Goal: Task Accomplishment & Management: Manage account settings

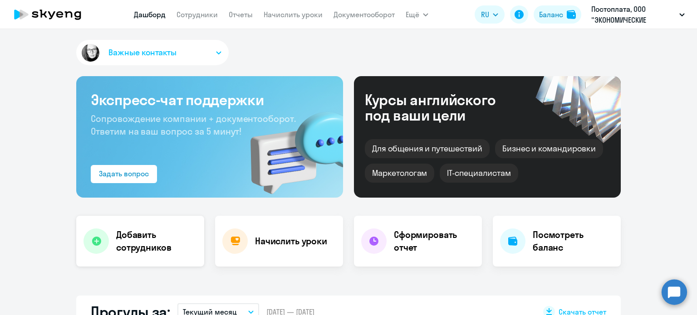
click at [151, 233] on h4 "Добавить сотрудников" at bounding box center [156, 241] width 81 height 25
select select "english_adult_not_native_speaker"
select select "3"
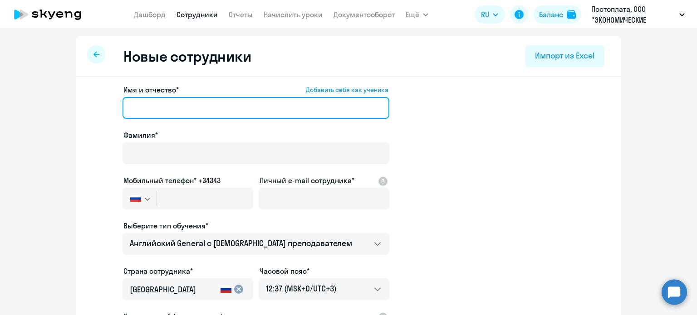
click at [166, 99] on input "Имя и отчество* Добавить себя как ученика" at bounding box center [255, 108] width 267 height 22
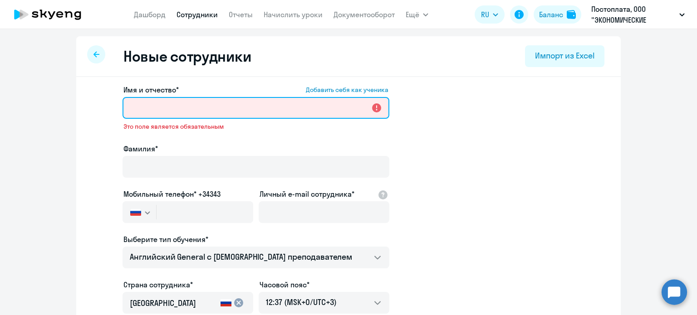
click at [166, 99] on input "Имя и отчество* Добавить себя как ученика" at bounding box center [255, 108] width 267 height 22
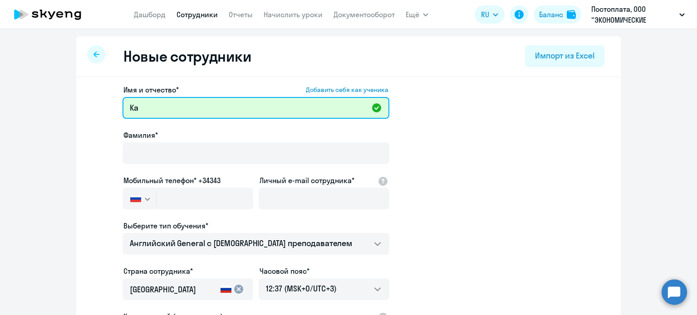
type input "K"
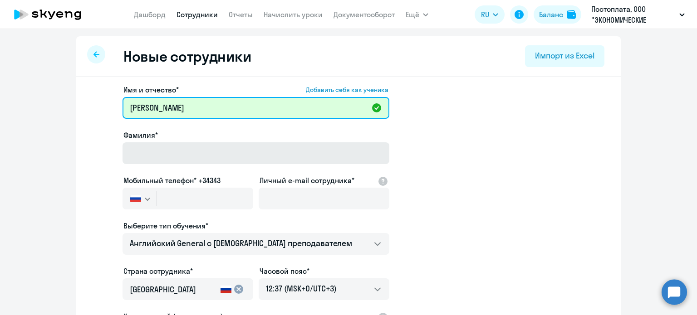
type input "[PERSON_NAME]"
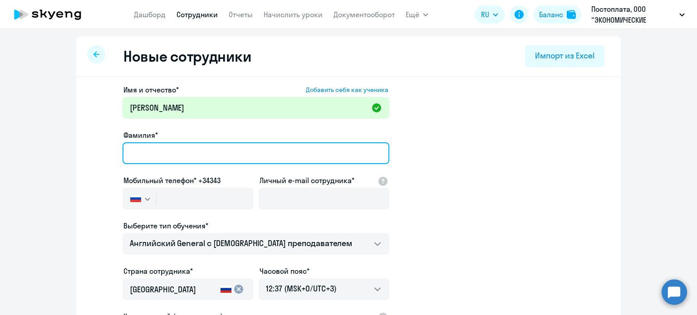
click at [165, 152] on input "Фамилия*" at bounding box center [255, 153] width 267 height 22
type input "[PERSON_NAME]"
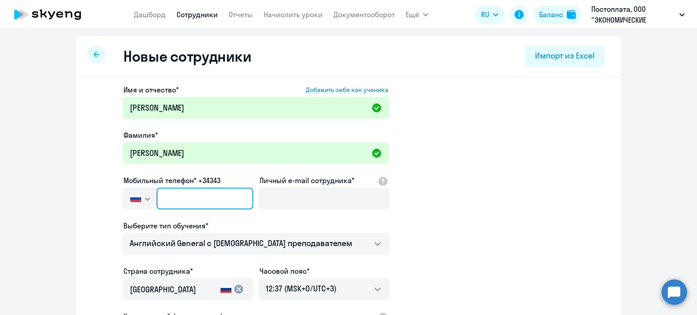
click at [212, 199] on input "text" at bounding box center [205, 199] width 97 height 22
type input "[PHONE_NUMBER]"
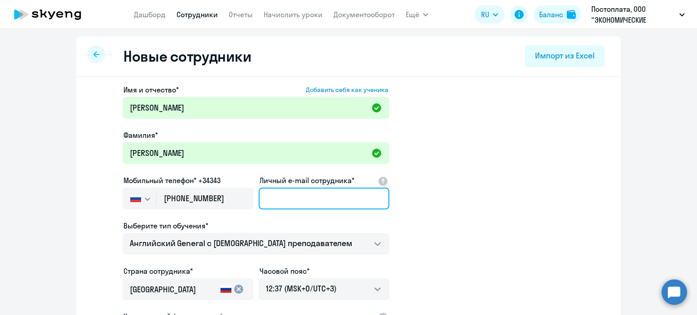
click at [276, 197] on input "Личный e-mail сотрудника*" at bounding box center [324, 199] width 131 height 22
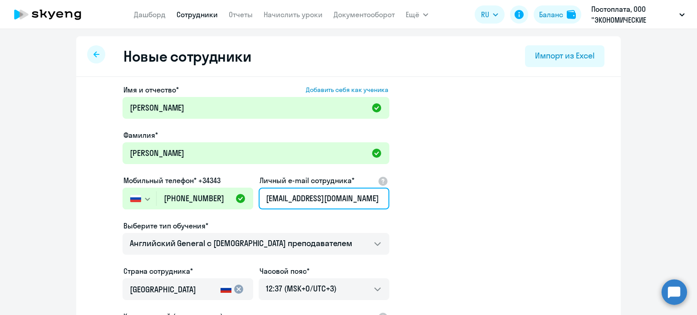
scroll to position [45, 0]
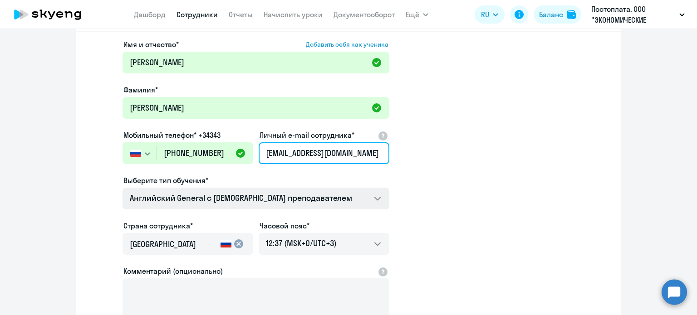
type input "[EMAIL_ADDRESS][DOMAIN_NAME]"
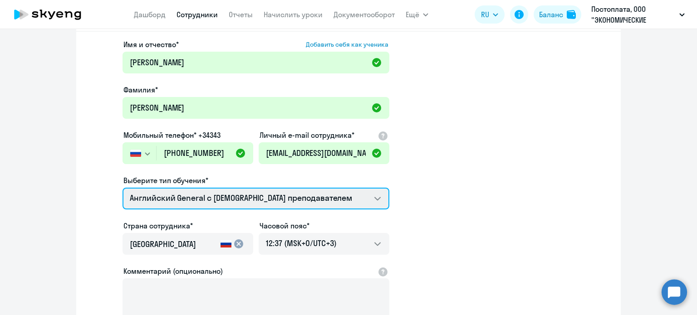
click at [240, 188] on select "Премиум [DEMOGRAPHIC_DATA] с русскоговорящим преподавателем Английский General …" at bounding box center [255, 199] width 267 height 22
select select "english_adult_not_native_speaker_premium"
click at [122, 188] on select "Премиум [DEMOGRAPHIC_DATA] с русскоговорящим преподавателем Английский General …" at bounding box center [255, 199] width 267 height 22
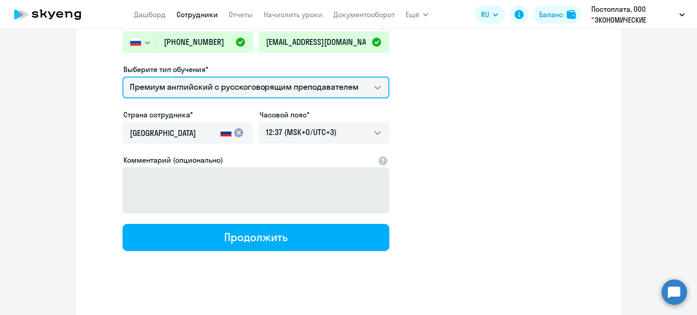
scroll to position [159, 0]
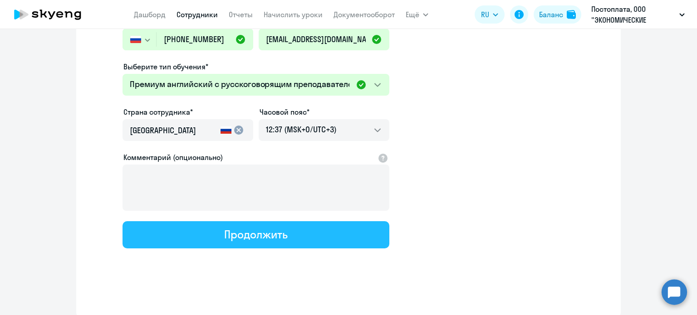
click at [299, 235] on button "Продолжить" at bounding box center [255, 234] width 267 height 27
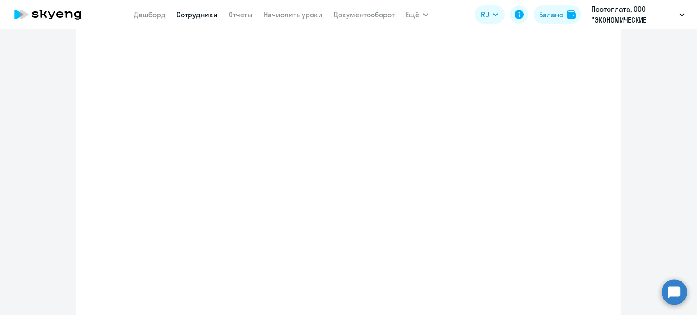
select select "english_adult_not_native_speaker_premium"
select select "3"
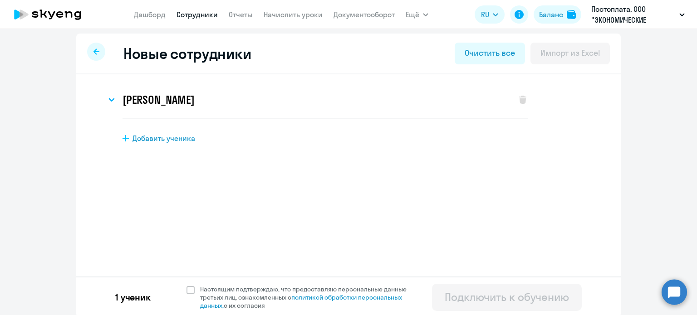
scroll to position [5, 0]
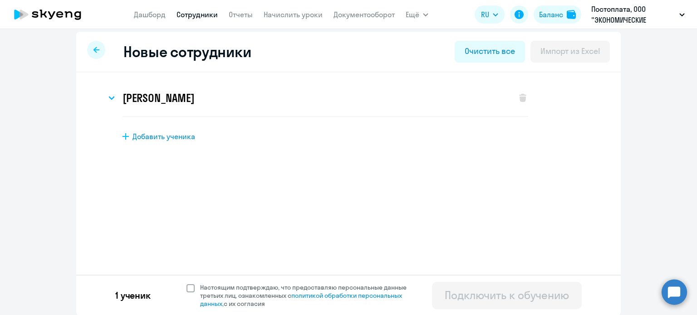
click at [186, 286] on span at bounding box center [190, 288] width 8 height 8
click at [186, 284] on input "Настоящим подтверждаю, что предоставляю персональные данные третьих лиц, ознако…" at bounding box center [186, 283] width 0 height 0
checkbox input "true"
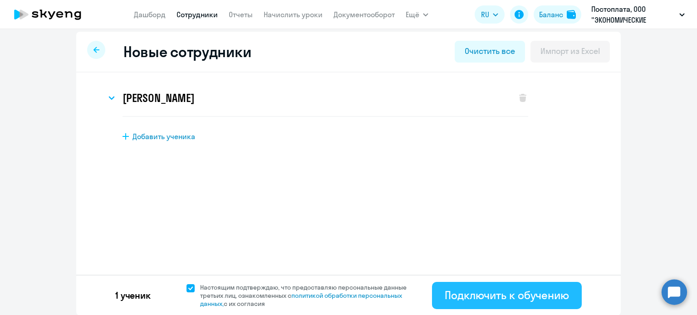
click at [470, 294] on div "Подключить к обучению" at bounding box center [507, 295] width 124 height 15
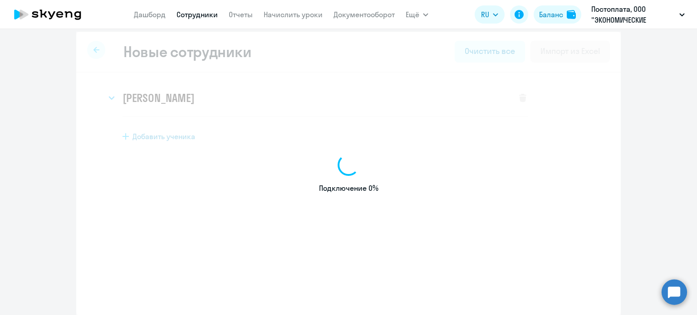
select select "english_adult_not_native_speaker"
select select "3"
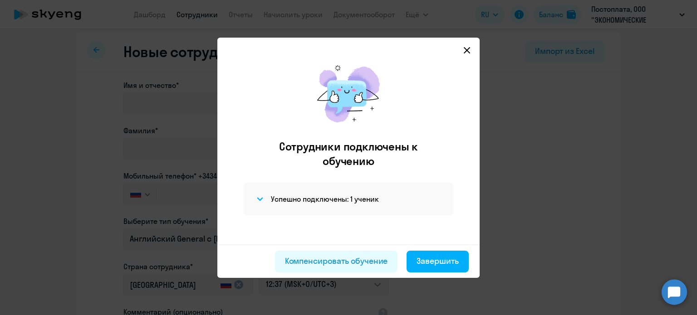
click at [467, 56] on div "Сотрудники подключены к обучению Успешно подключены: 1 ученик" at bounding box center [349, 150] width 248 height 189
click at [465, 50] on icon at bounding box center [466, 50] width 7 height 7
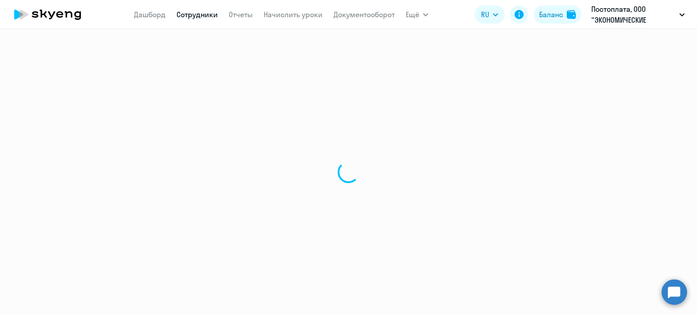
select select "30"
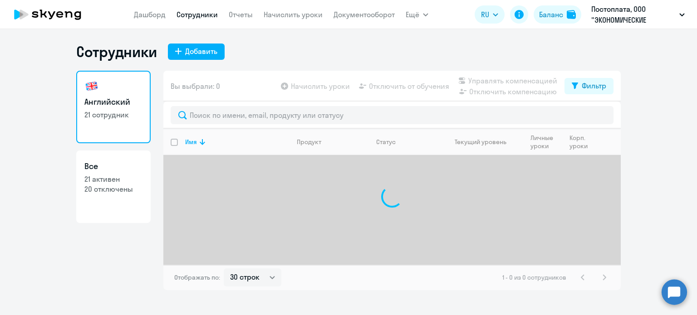
click at [32, 19] on icon at bounding box center [48, 14] width 80 height 23
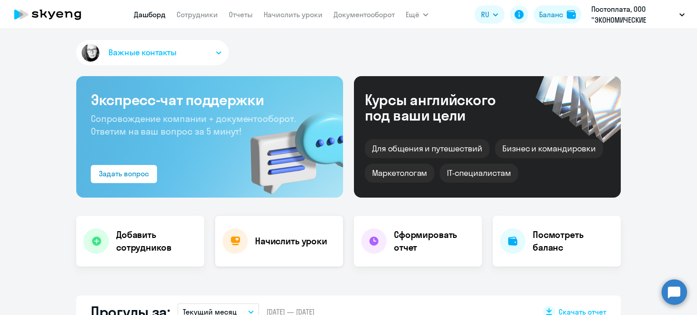
select select "30"
click at [299, 237] on h4 "Начислить уроки" at bounding box center [291, 241] width 72 height 13
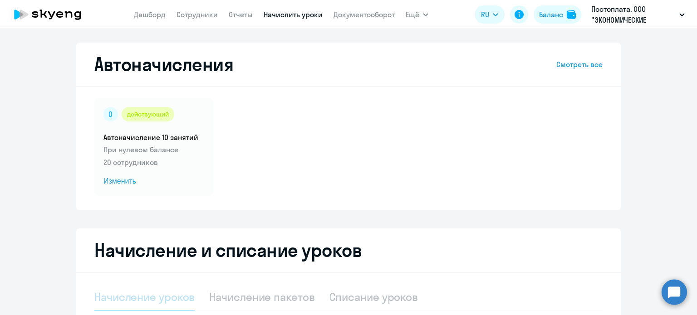
select select "10"
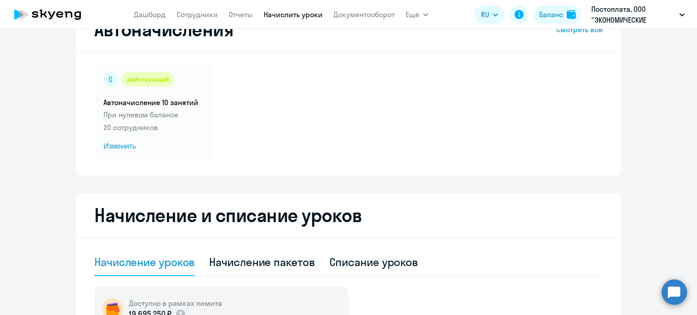
scroll to position [91, 0]
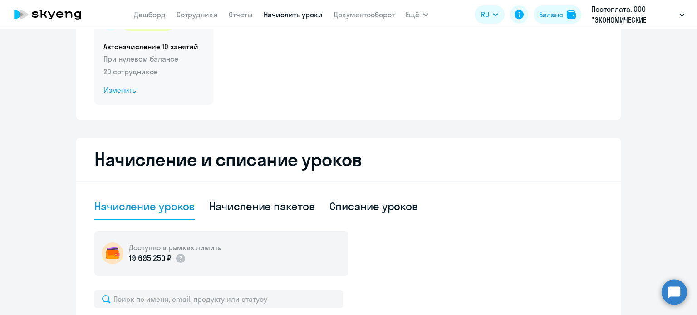
click at [123, 88] on span "Изменить" at bounding box center [153, 90] width 101 height 11
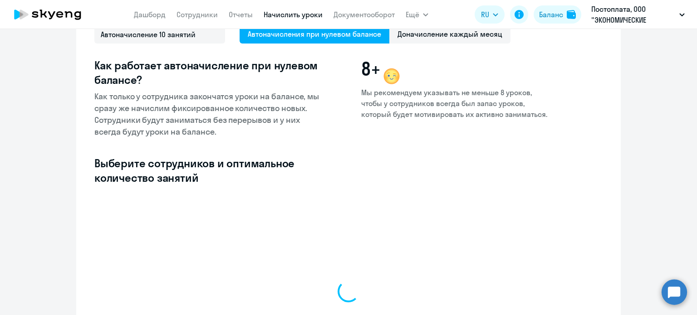
select select "10"
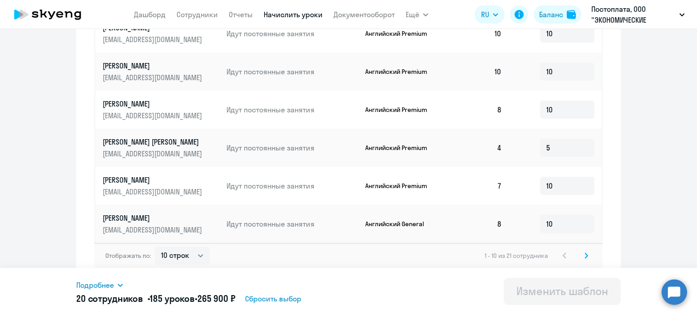
scroll to position [491, 0]
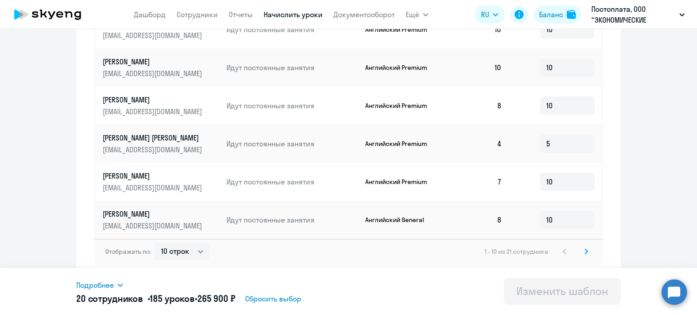
click at [584, 255] on svg-icon at bounding box center [586, 251] width 11 height 11
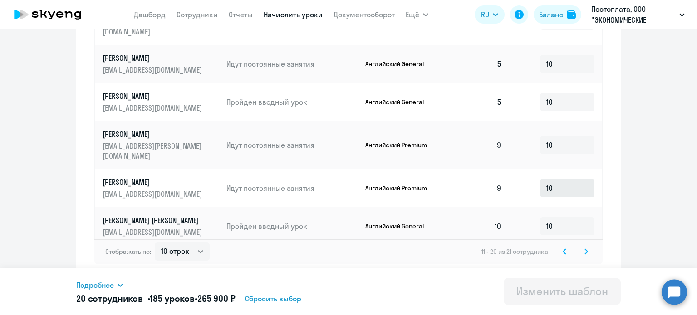
scroll to position [11, 0]
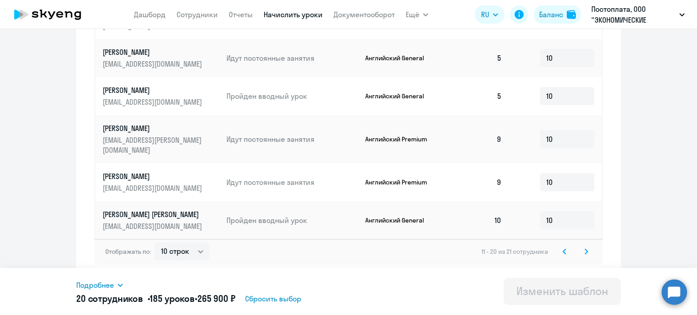
click at [581, 255] on svg-icon at bounding box center [586, 251] width 11 height 11
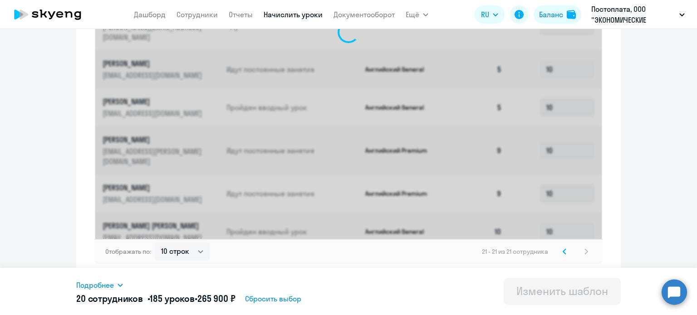
scroll to position [214, 0]
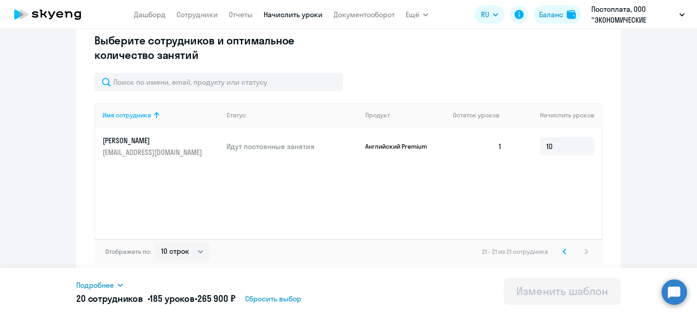
click at [562, 257] on div "Отображать по: 10 строк 30 строк 50 строк 21 - 21 из 21 сотрудника" at bounding box center [348, 251] width 508 height 25
click at [563, 251] on icon at bounding box center [565, 252] width 4 height 6
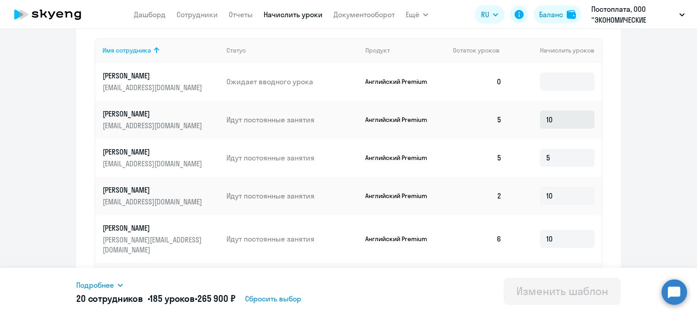
scroll to position [264, 0]
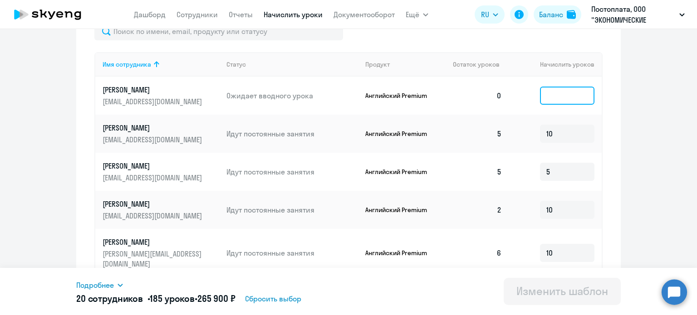
click at [551, 103] on input at bounding box center [567, 96] width 54 height 18
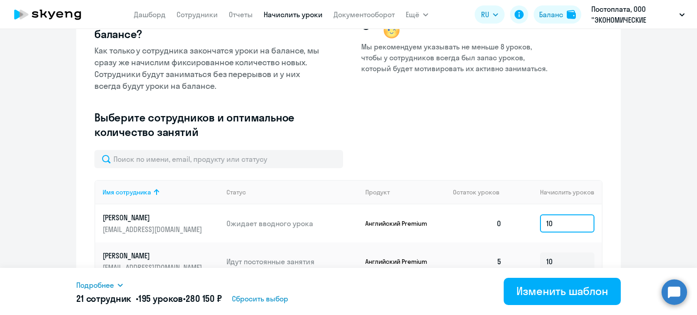
scroll to position [128, 0]
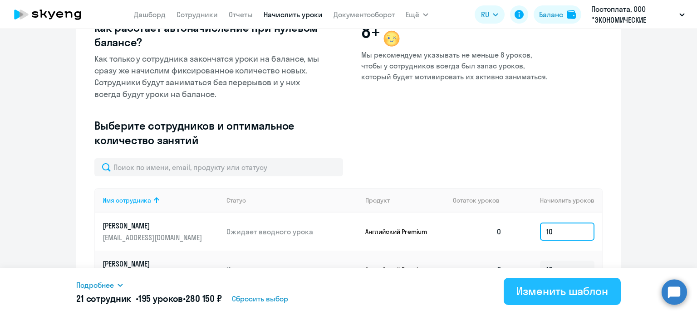
type input "10"
click at [568, 285] on div "Изменить шаблон" at bounding box center [562, 291] width 92 height 15
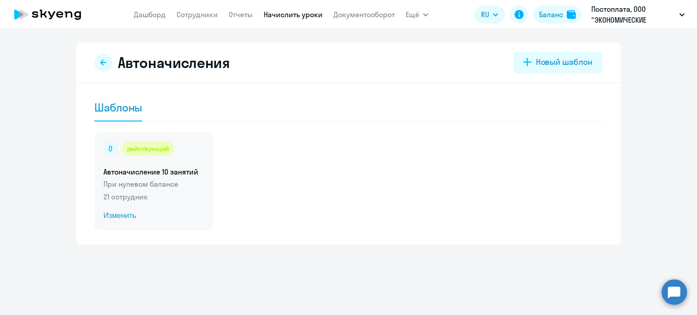
click at [123, 215] on span "Изменить" at bounding box center [153, 216] width 101 height 11
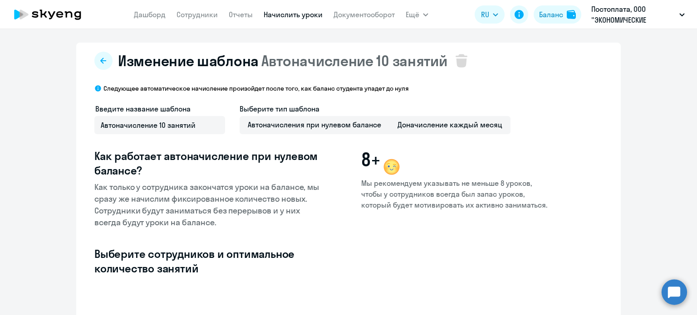
select select "10"
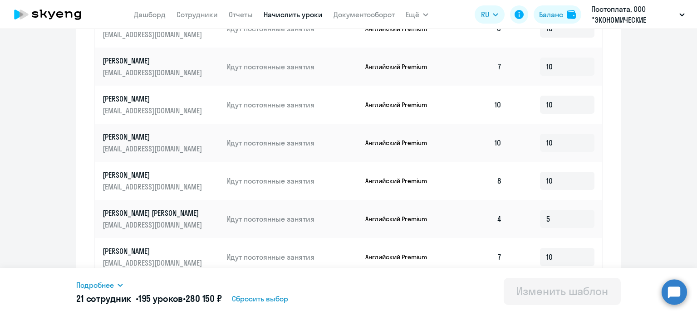
scroll to position [408, 0]
